Goal: Find specific page/section: Find specific page/section

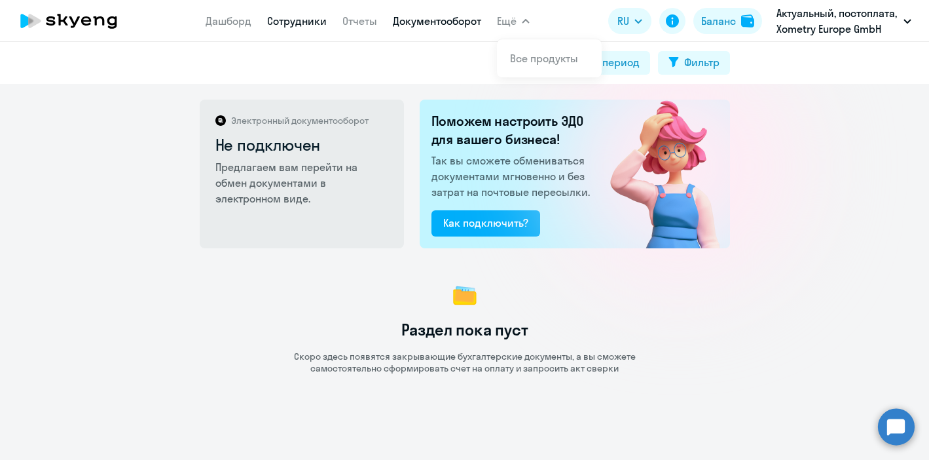
drag, startPoint x: 0, startPoint y: 0, endPoint x: 300, endPoint y: 26, distance: 301.1
click at [300, 26] on link "Сотрудники" at bounding box center [297, 20] width 60 height 13
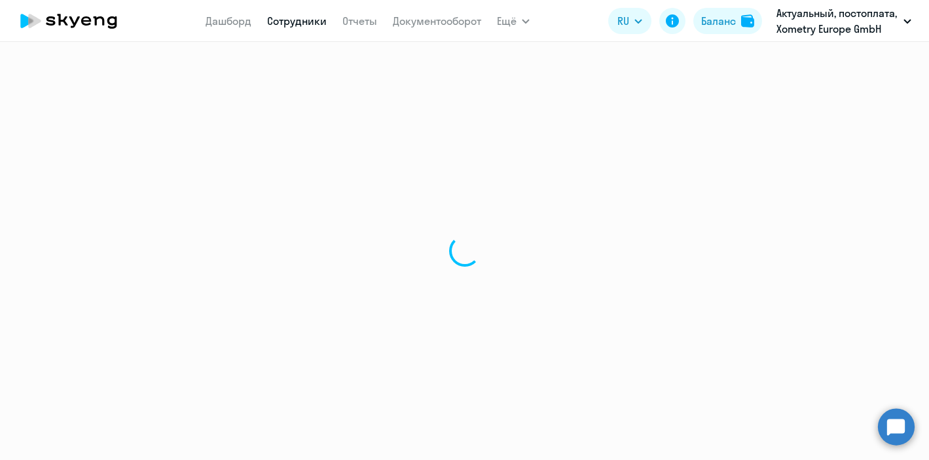
select select "30"
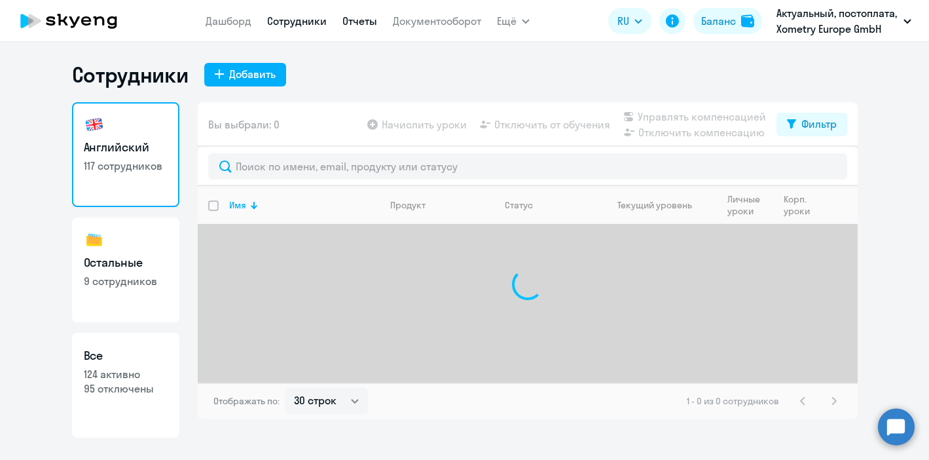
click at [363, 25] on link "Отчеты" at bounding box center [360, 20] width 35 height 13
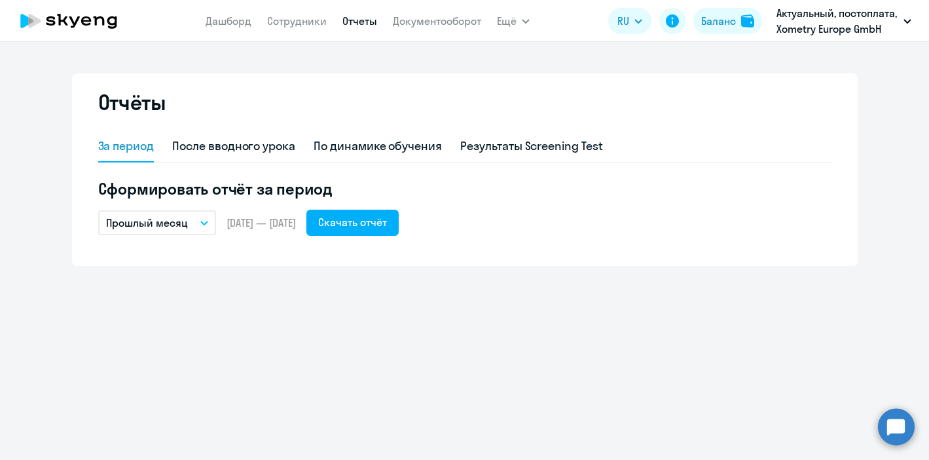
click at [293, 28] on app-menu-item-link "Сотрудники" at bounding box center [297, 21] width 60 height 16
click at [282, 21] on link "Сотрудники" at bounding box center [297, 20] width 60 height 13
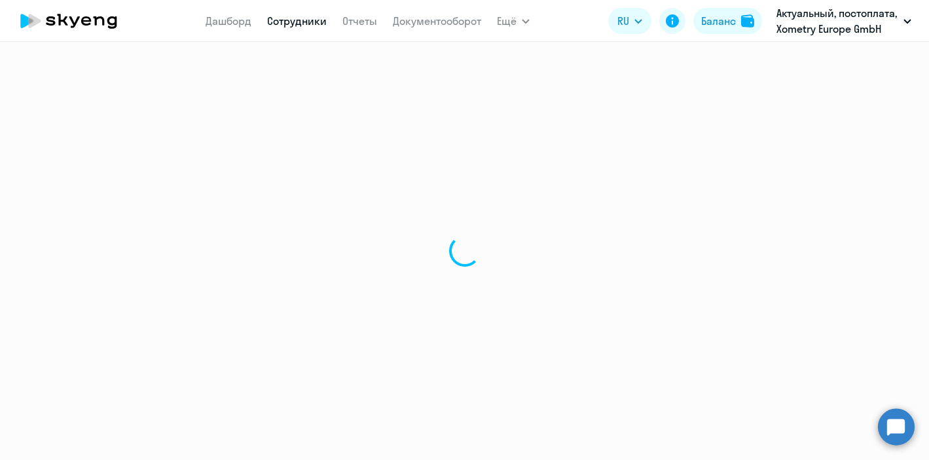
select select "30"
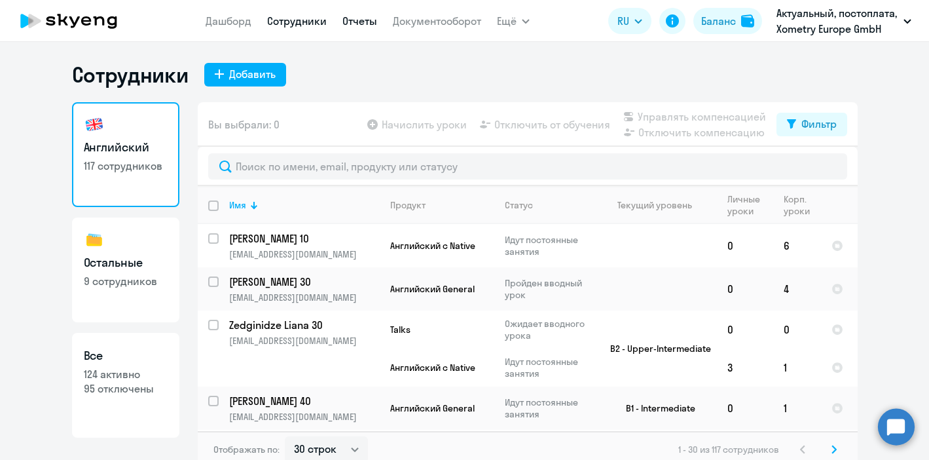
click at [349, 24] on link "Отчеты" at bounding box center [360, 20] width 35 height 13
